Goal: Transaction & Acquisition: Obtain resource

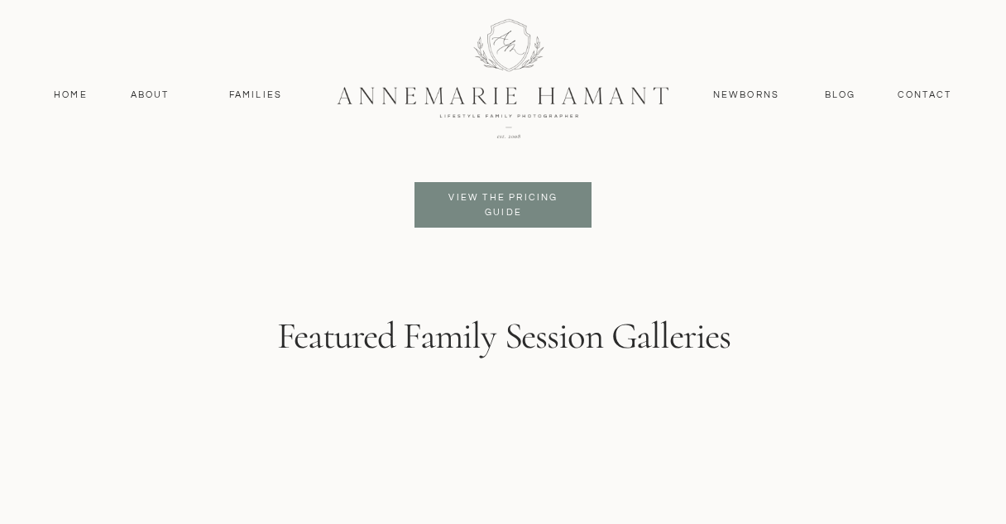
scroll to position [4072, 0]
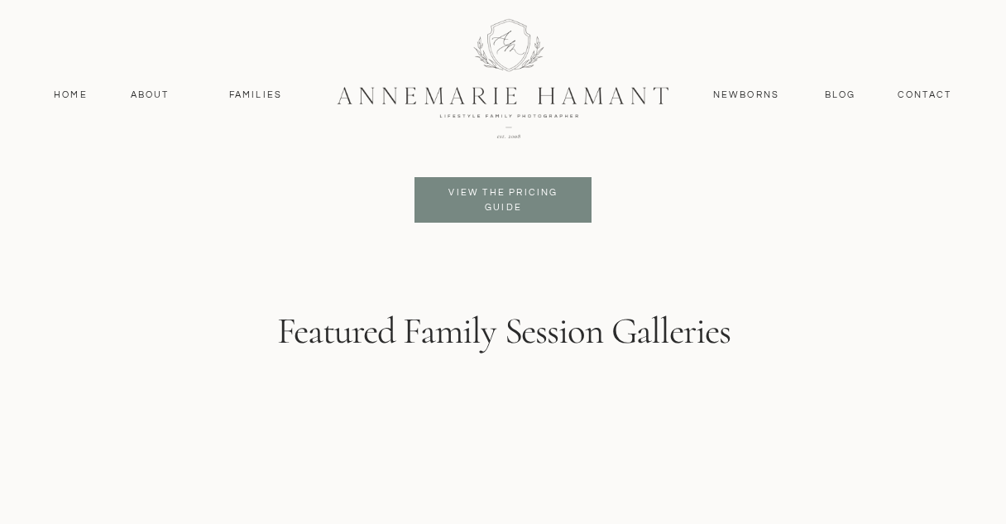
click at [457, 196] on p "View the pricing guide" at bounding box center [503, 200] width 135 height 30
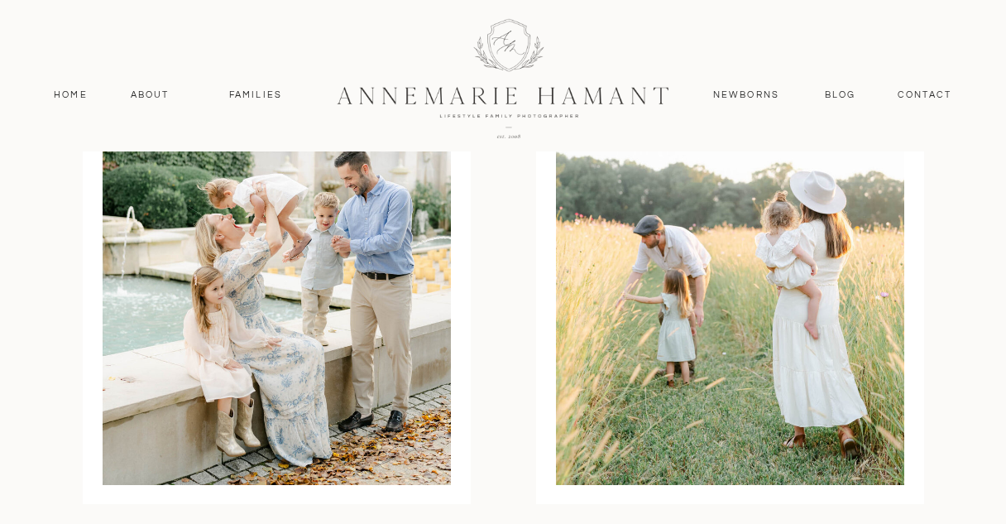
scroll to position [4427, 0]
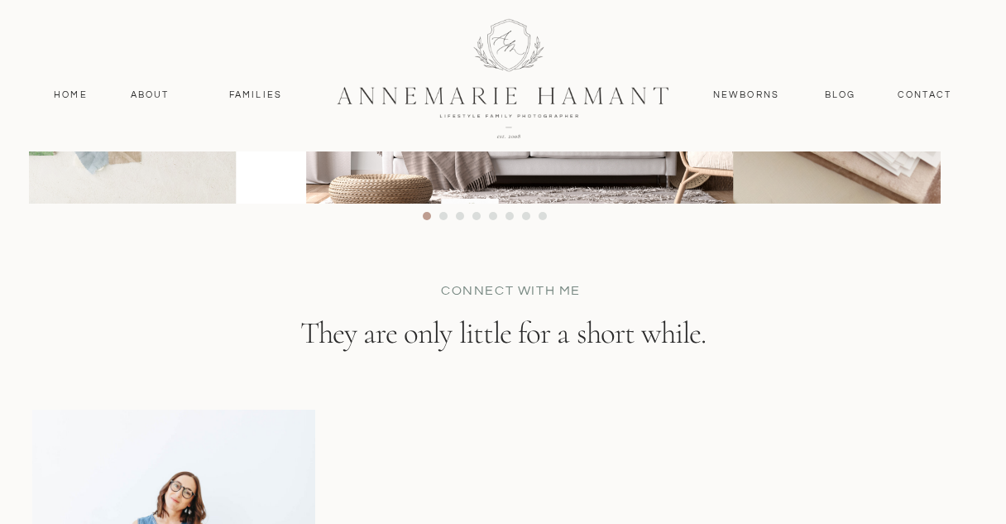
scroll to position [9491, 0]
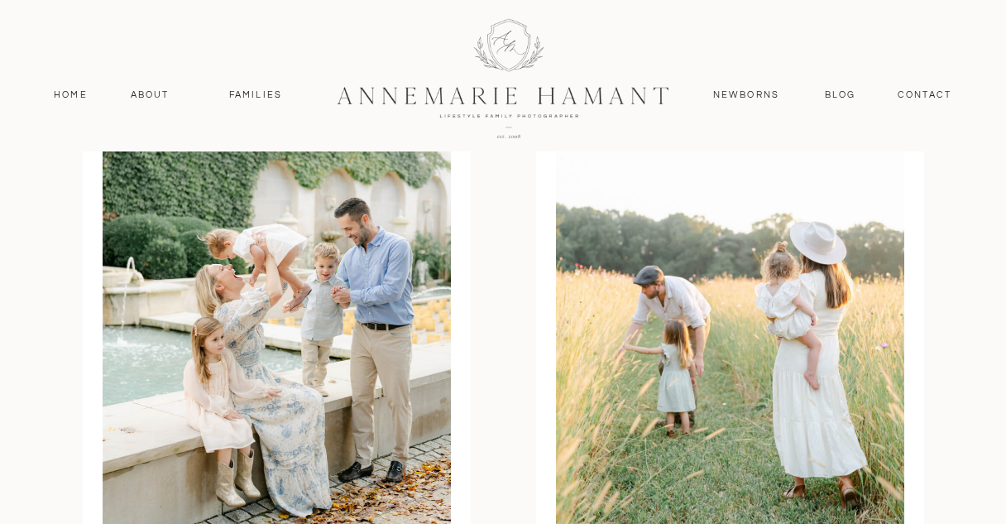
scroll to position [4413, 0]
click at [524, 93] on div at bounding box center [502, 77] width 443 height 193
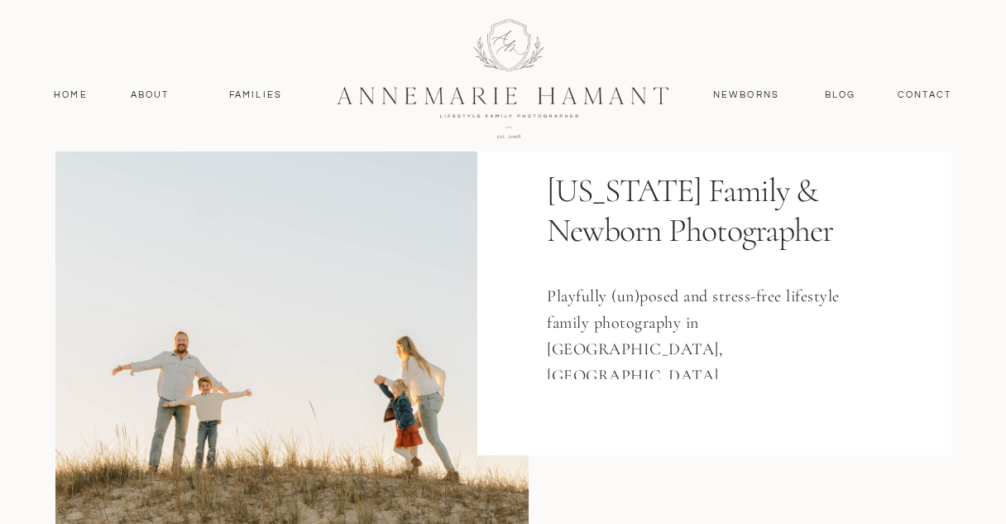
scroll to position [145, 0]
